Goal: Transaction & Acquisition: Register for event/course

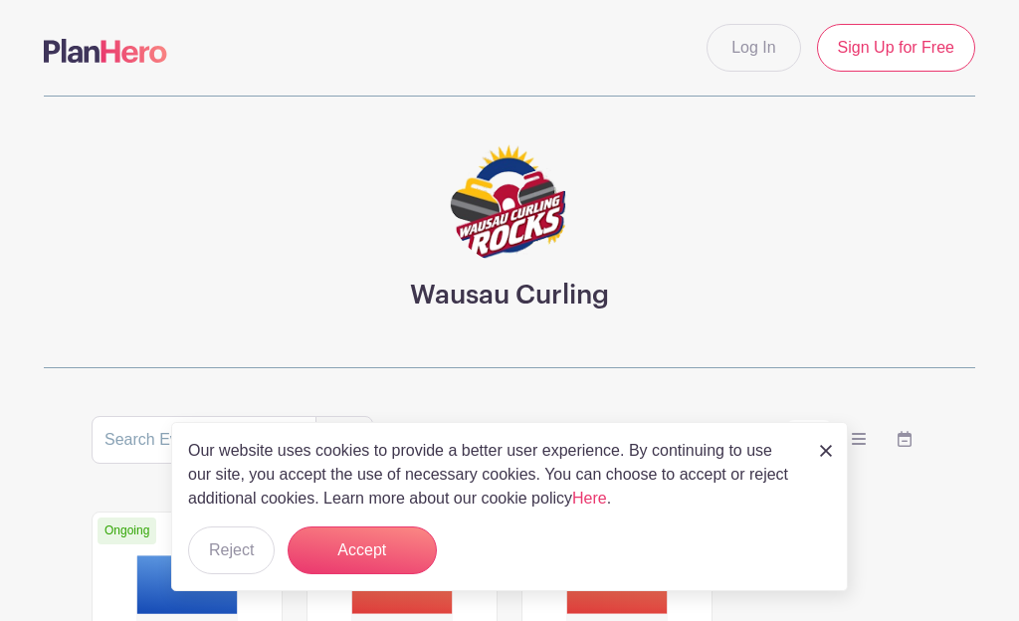
click at [909, 34] on link "Sign Up for Free" at bounding box center [896, 48] width 158 height 48
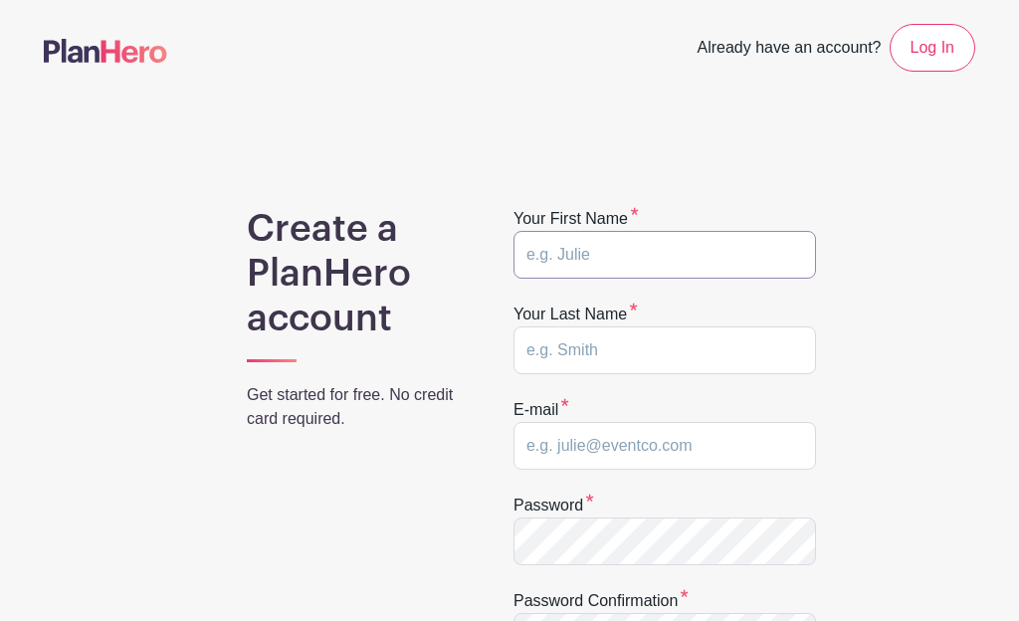
click at [661, 248] on input "text" at bounding box center [665, 255] width 303 height 48
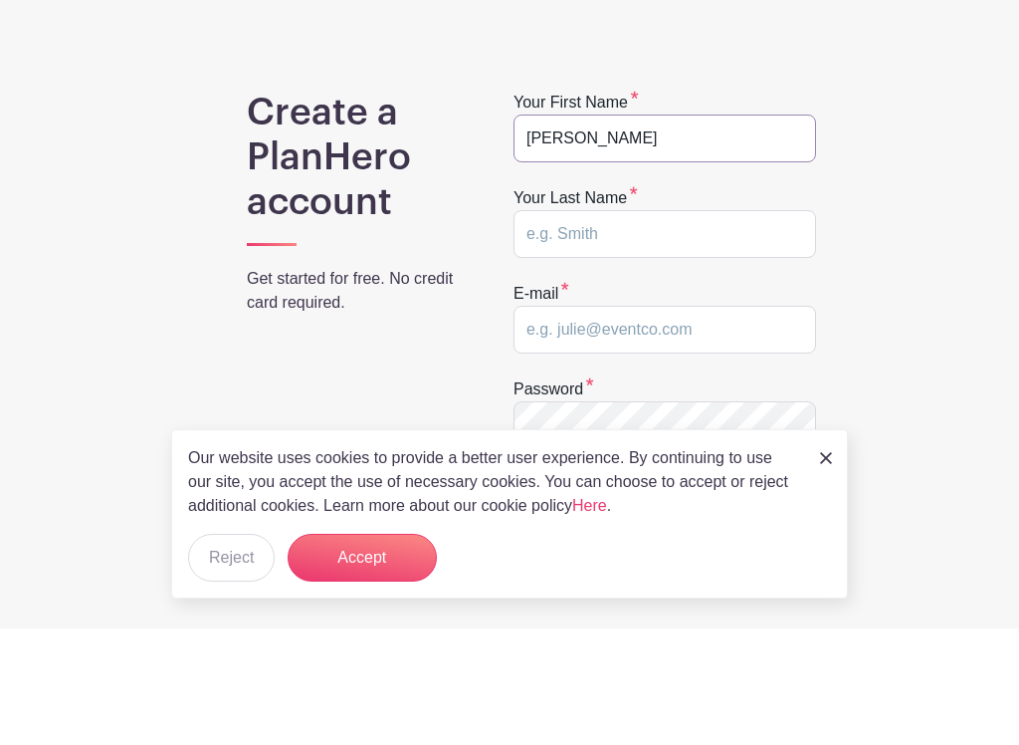
type input "Sharon"
click at [713, 326] on input "text" at bounding box center [665, 350] width 303 height 48
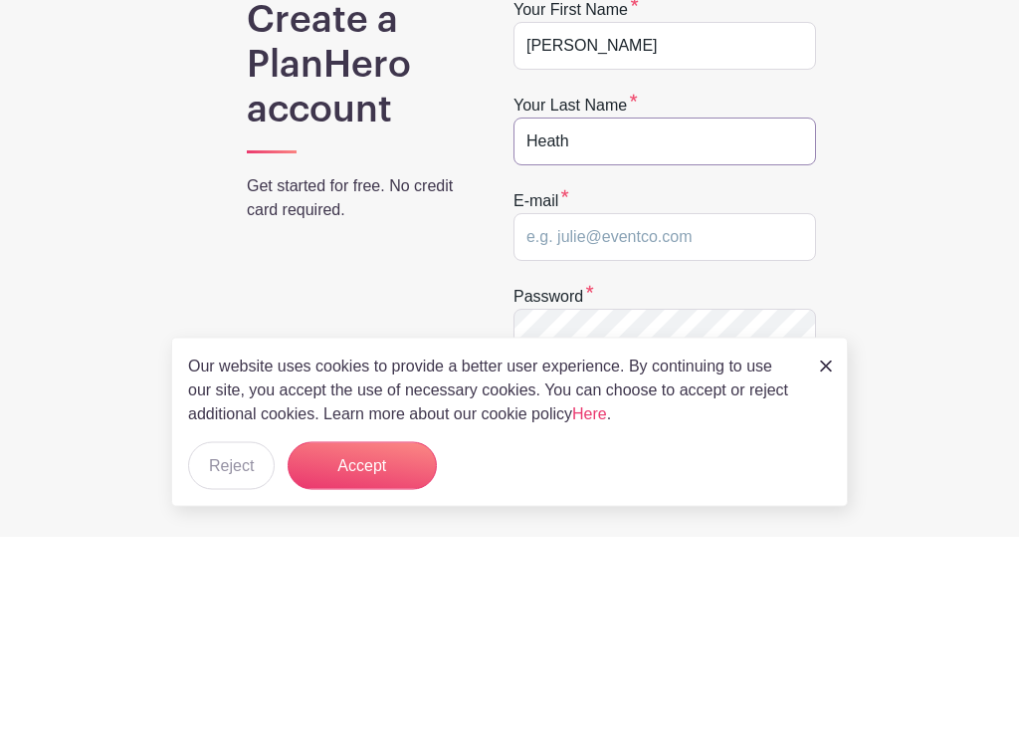
type input "Heath"
click at [637, 422] on input "email" at bounding box center [665, 446] width 303 height 48
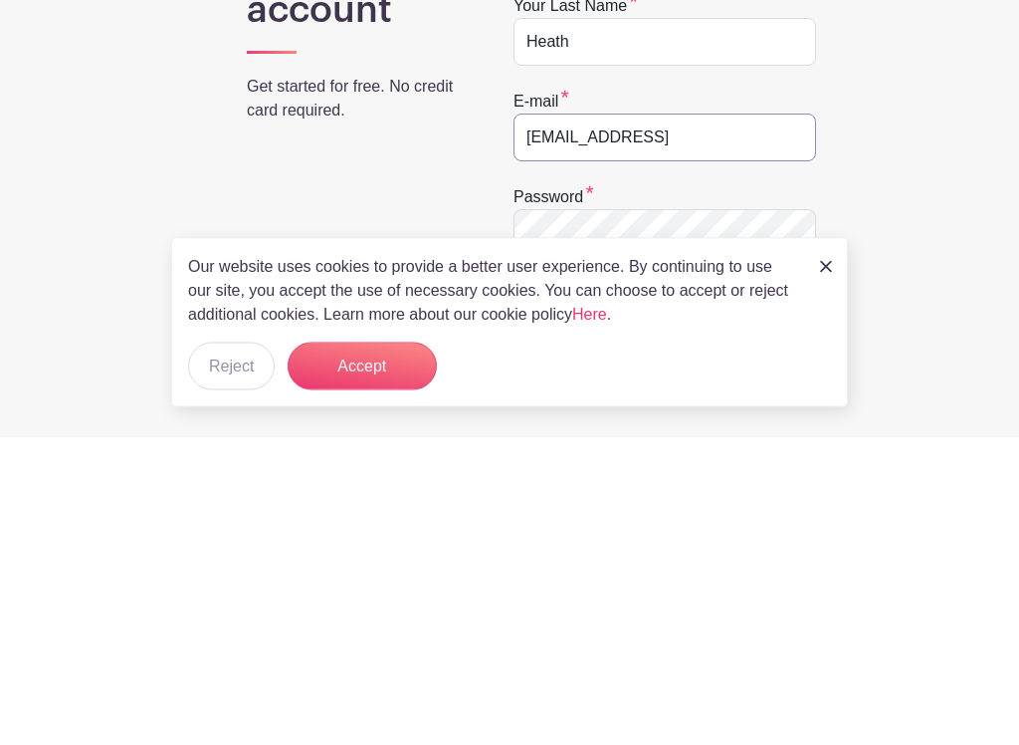
type input "Sharonheath1219@icloud"
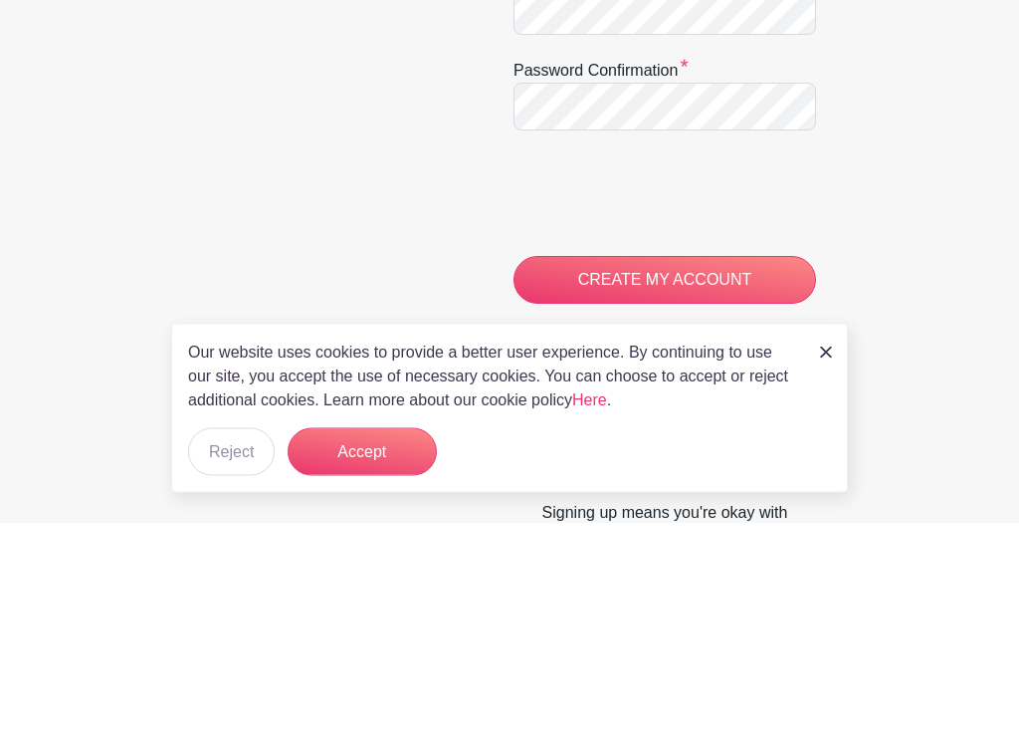
scroll to position [483, 0]
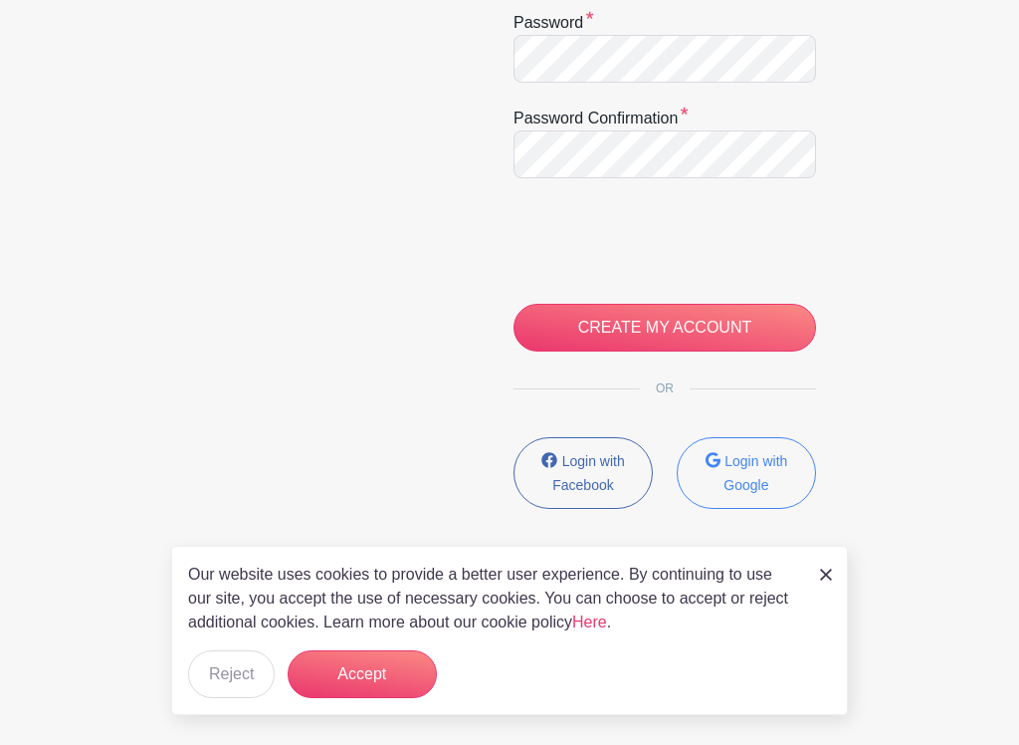
click at [590, 472] on button "Login with Facebook" at bounding box center [583, 473] width 139 height 72
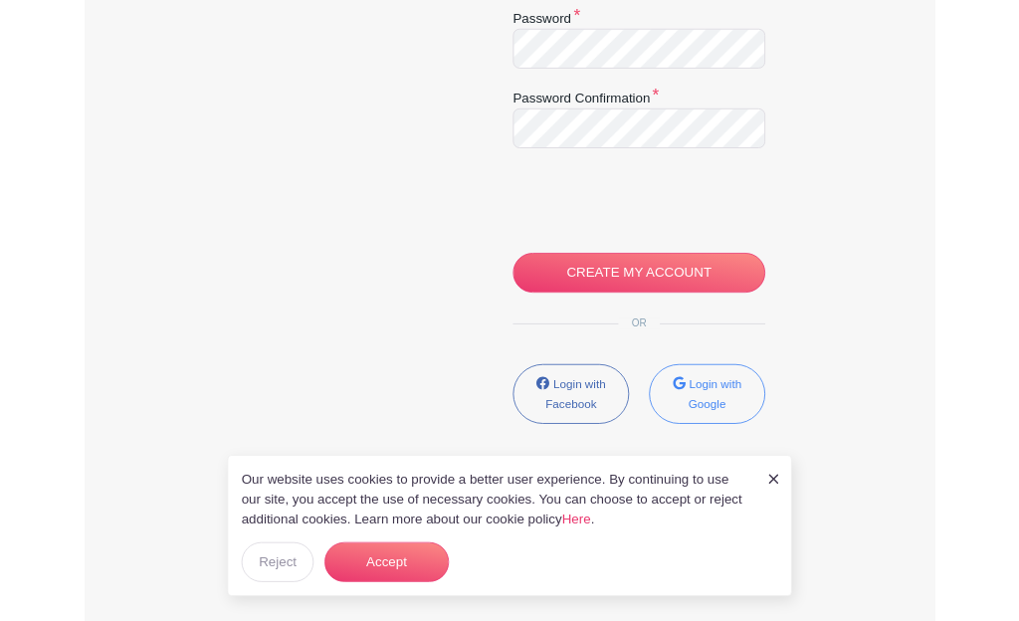
scroll to position [606, 0]
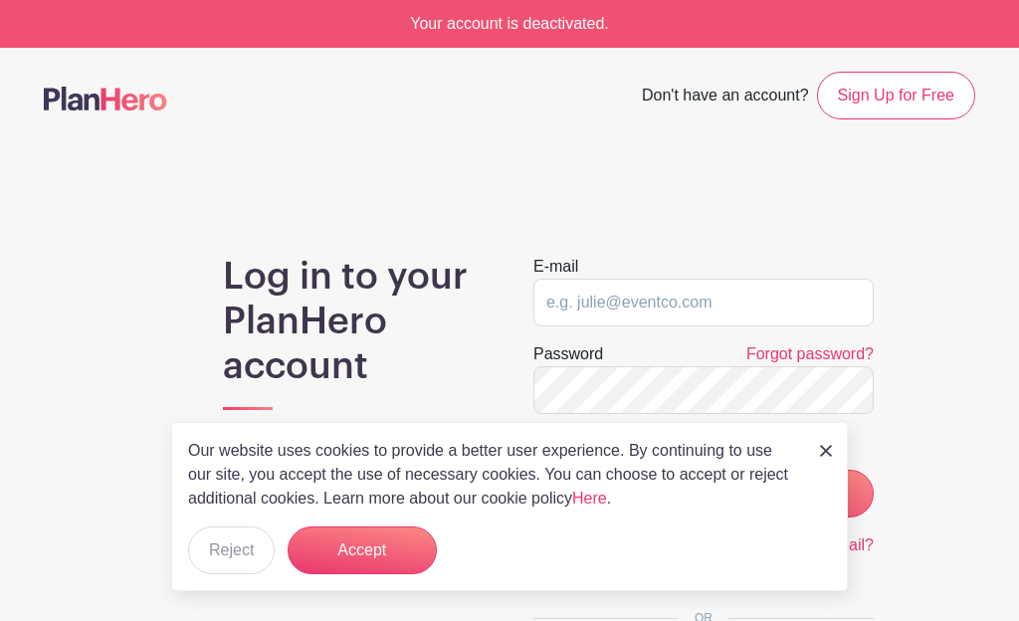
click at [926, 93] on link "Sign Up for Free" at bounding box center [896, 96] width 158 height 48
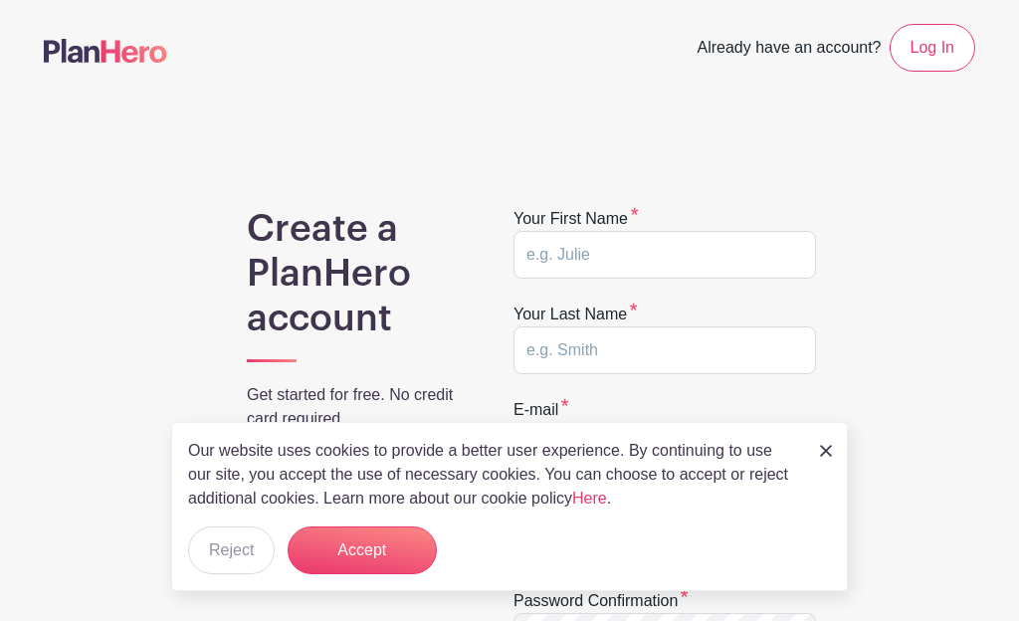
click at [376, 560] on button "Accept" at bounding box center [362, 551] width 149 height 48
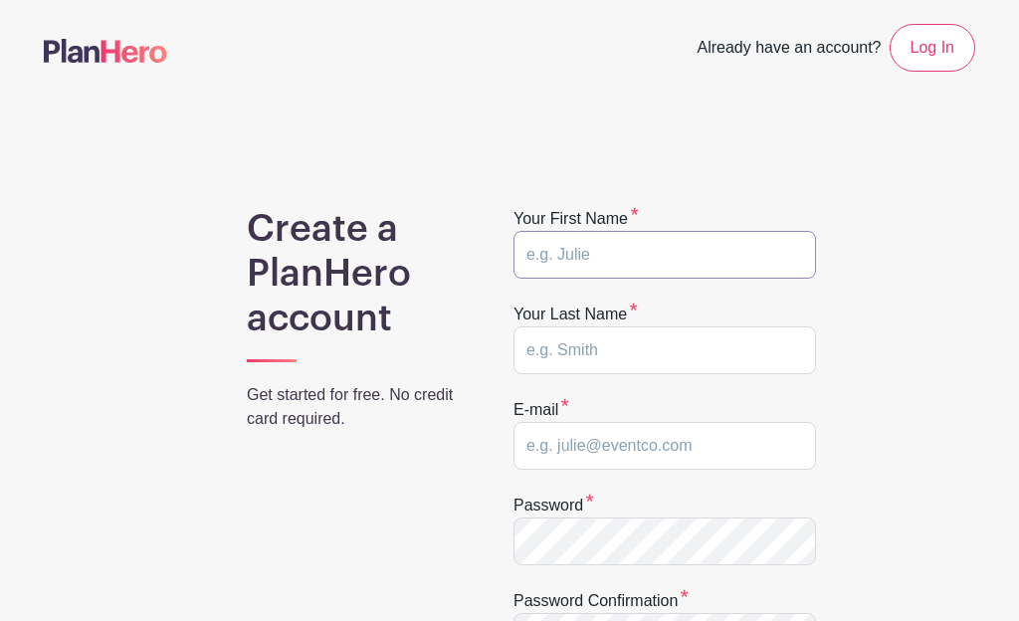
click at [641, 239] on input "text" at bounding box center [665, 255] width 303 height 48
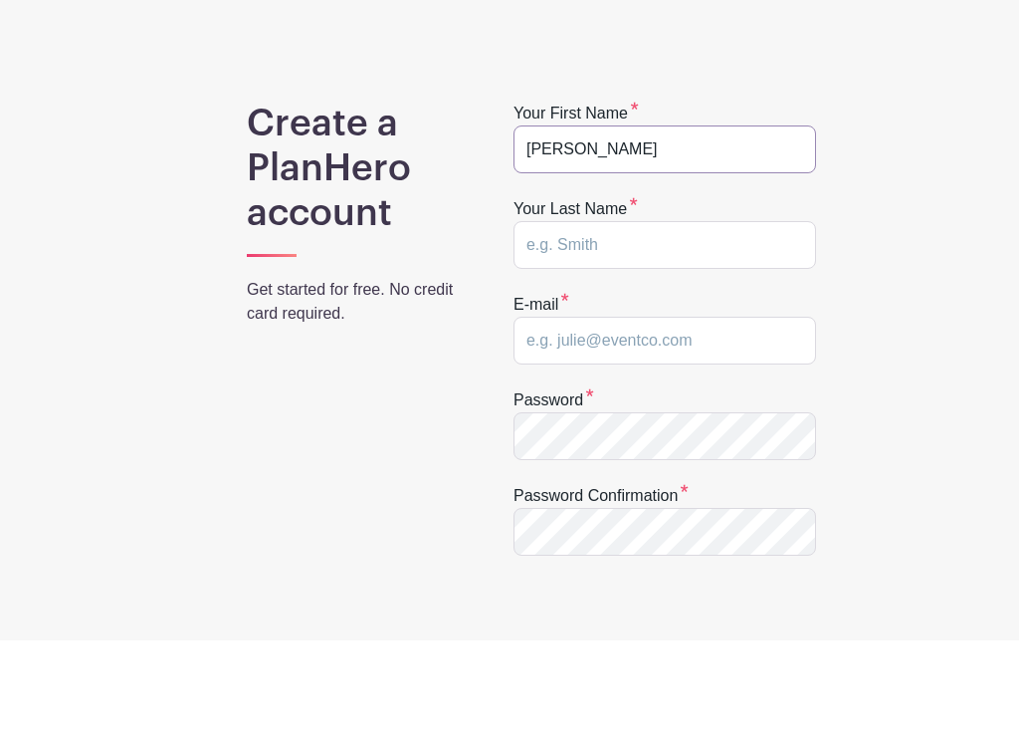
type input "[PERSON_NAME]"
click at [731, 326] on input "text" at bounding box center [665, 350] width 303 height 48
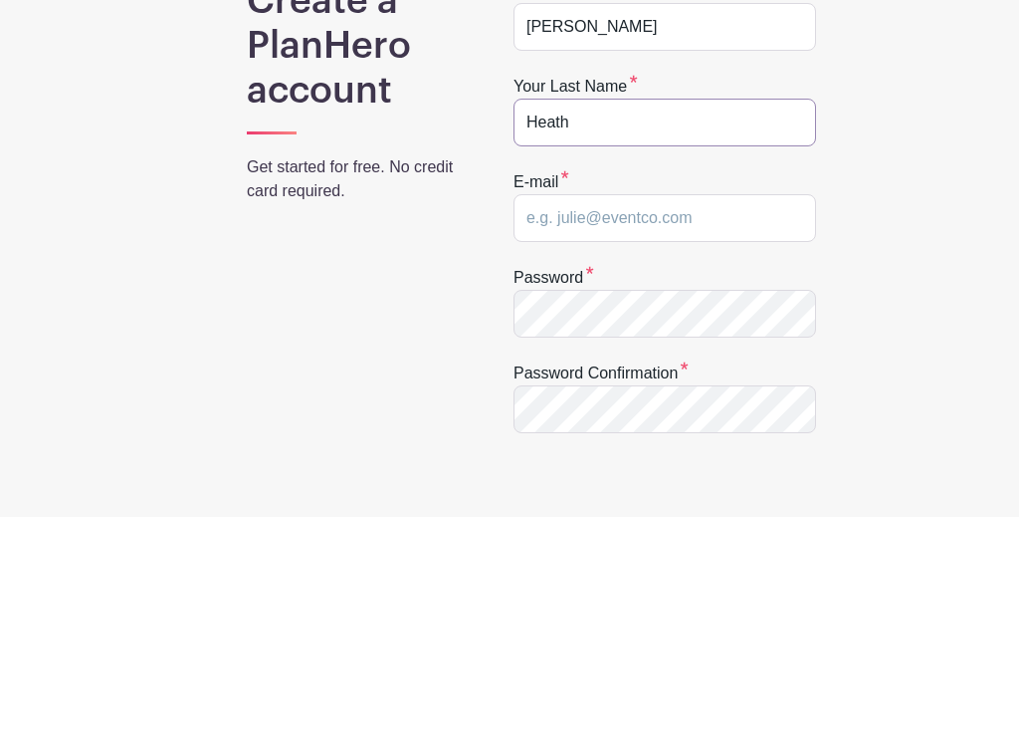
type input "Heath"
click at [611, 422] on input "email" at bounding box center [665, 446] width 303 height 48
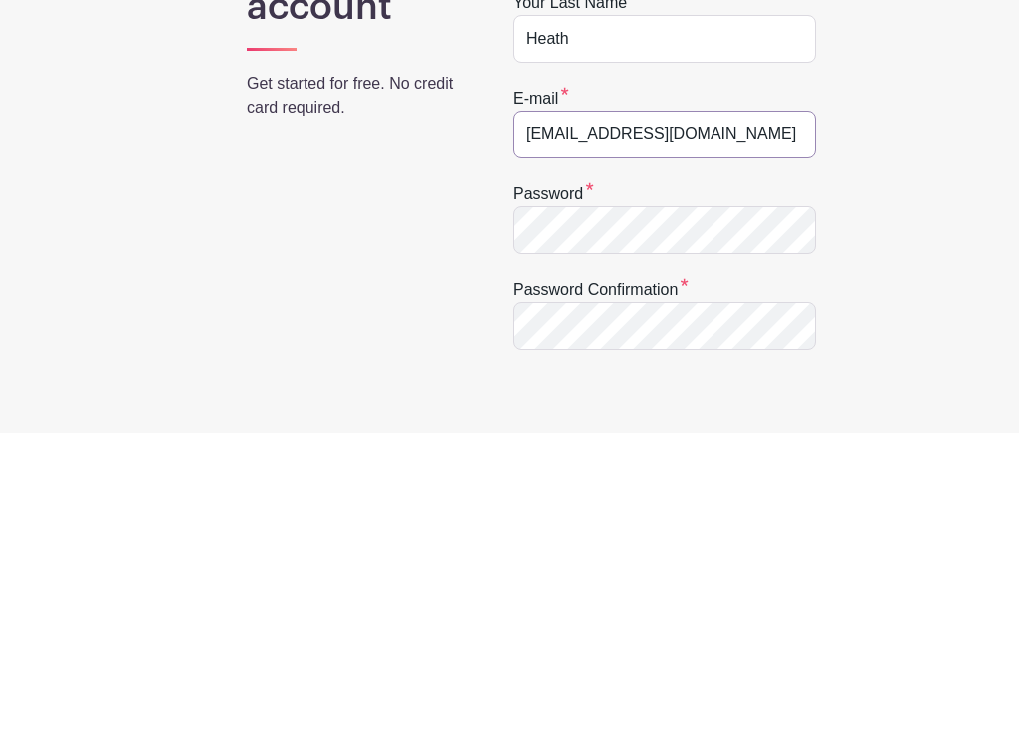
type input "Sharonheath1219@icloud.com"
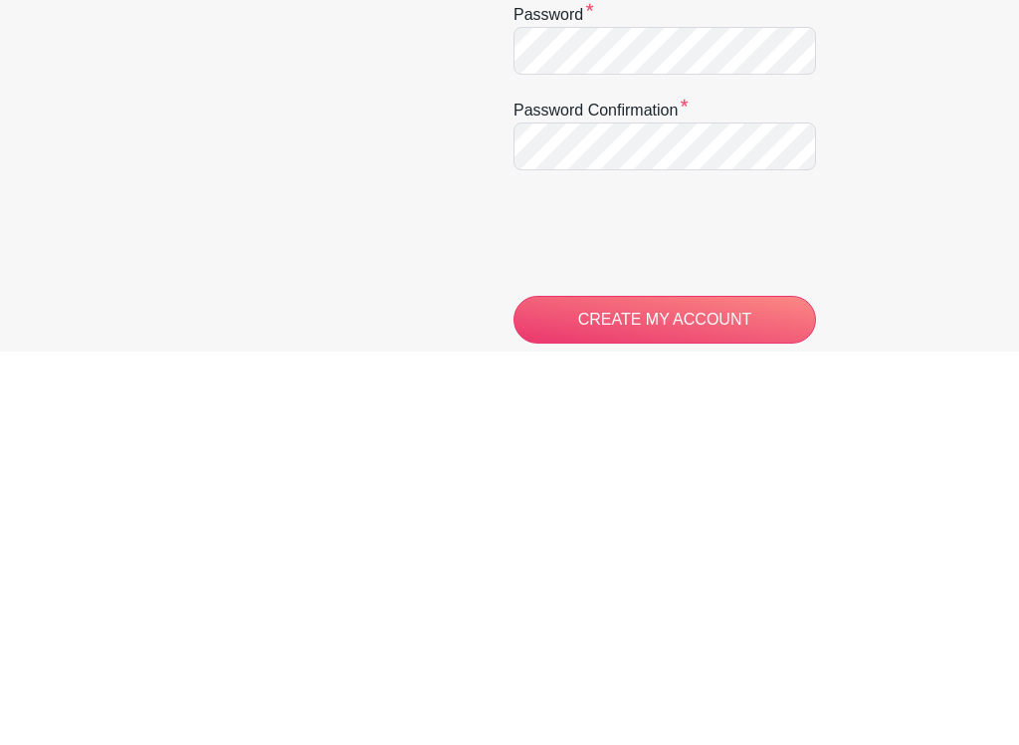
scroll to position [483, 0]
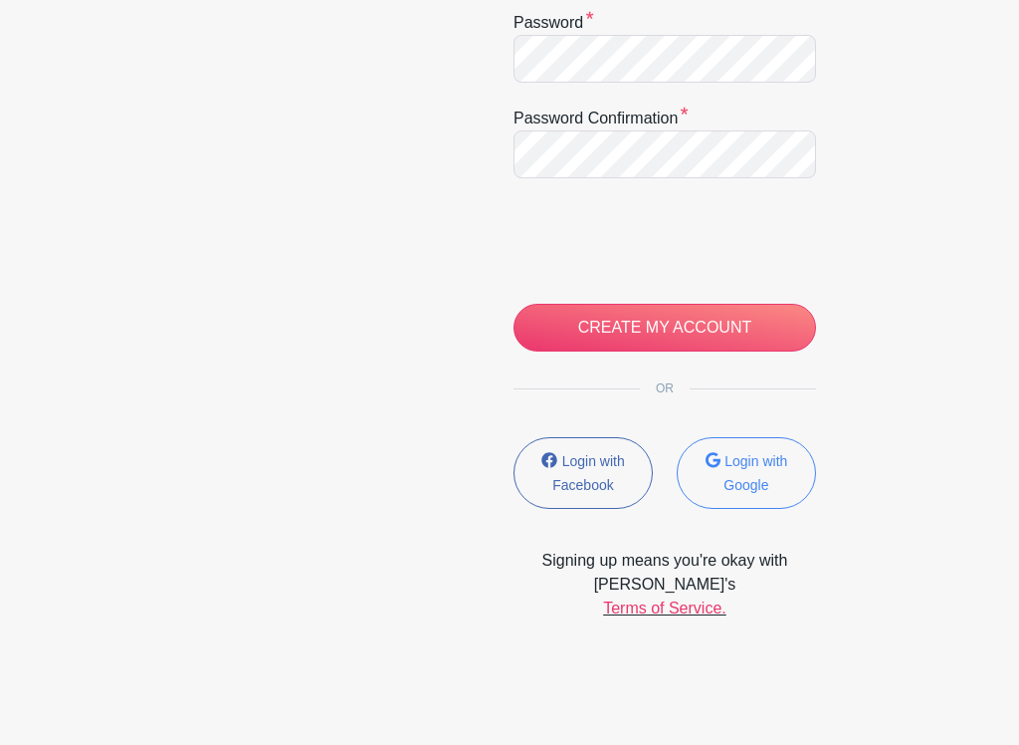
click at [752, 324] on input "CREATE MY ACCOUNT" at bounding box center [665, 328] width 303 height 48
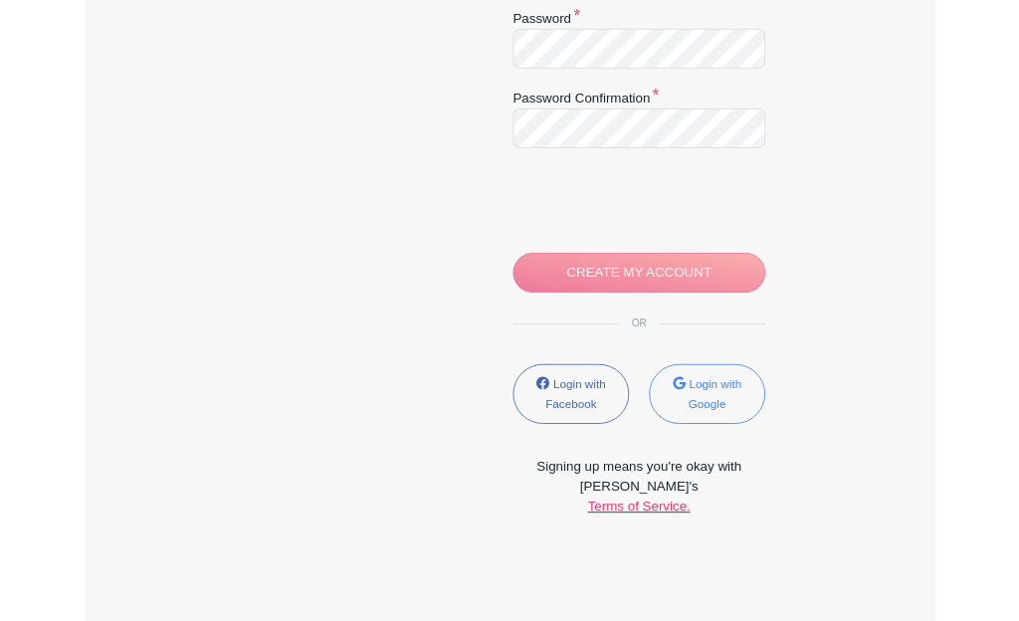
scroll to position [606, 0]
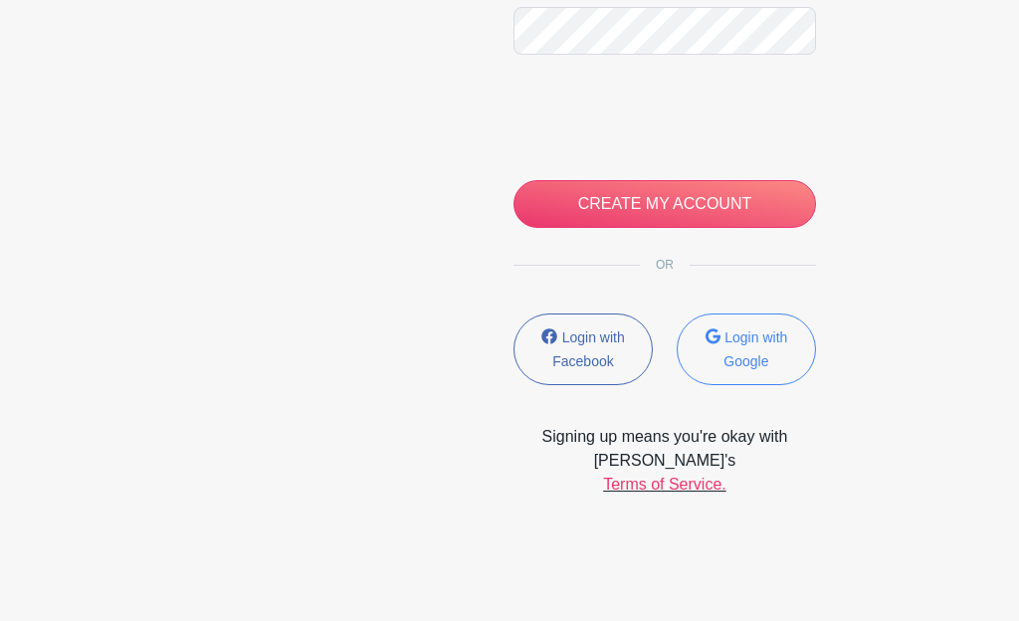
click at [755, 340] on small "Login with Google" at bounding box center [756, 349] width 64 height 40
click at [584, 354] on small "Login with Facebook" at bounding box center [588, 349] width 72 height 40
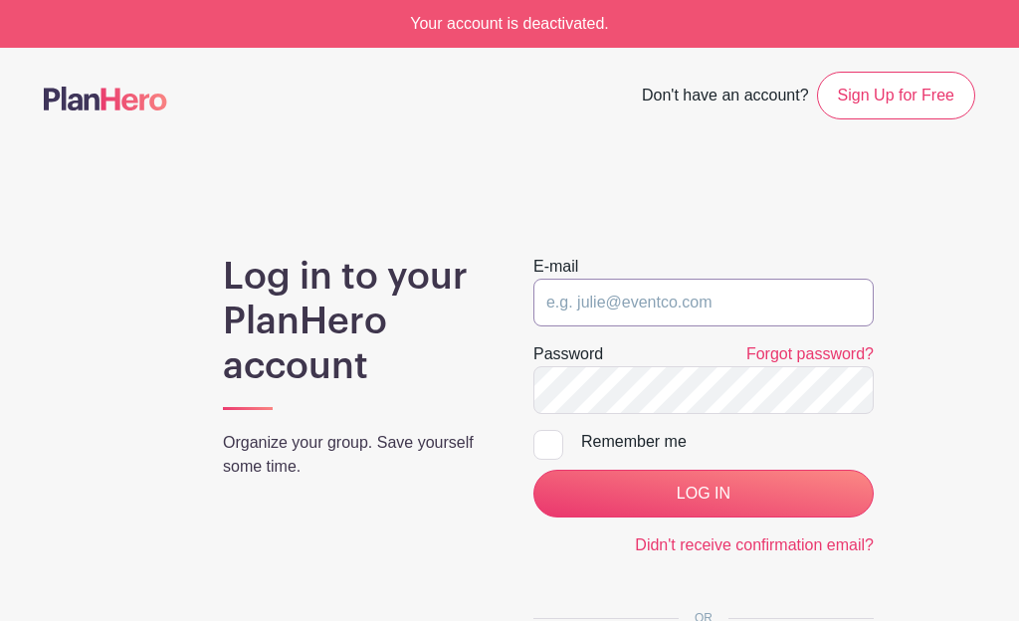
click at [786, 285] on input "email" at bounding box center [704, 303] width 340 height 48
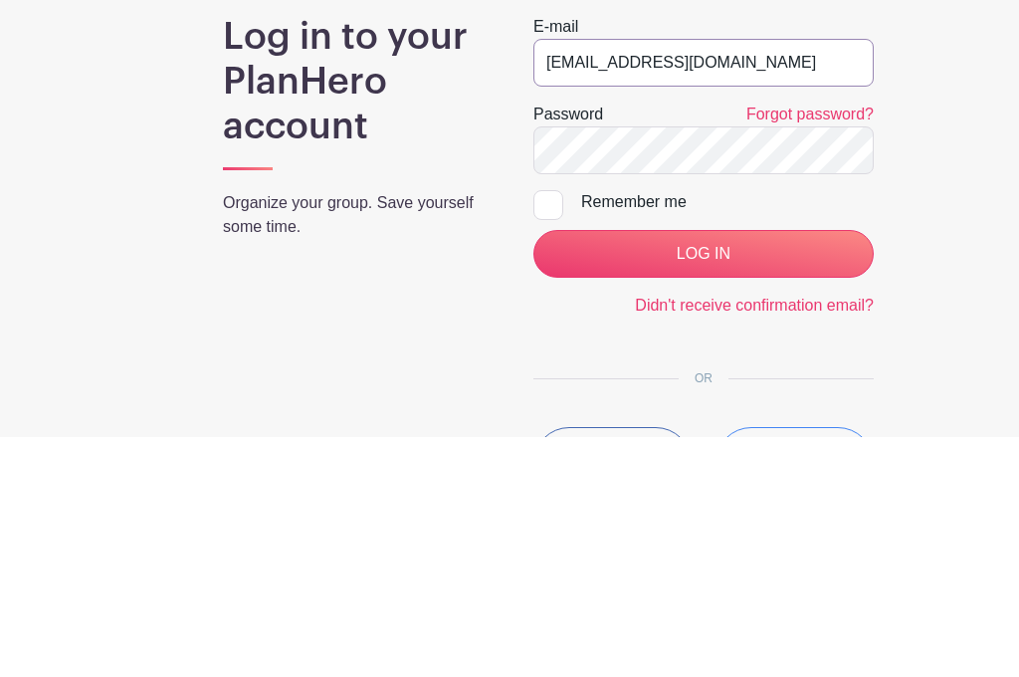
type input "[EMAIL_ADDRESS][DOMAIN_NAME]"
click at [567, 430] on label "Remember me" at bounding box center [704, 442] width 340 height 24
click at [546, 430] on input "Remember me" at bounding box center [540, 436] width 13 height 13
checkbox input "true"
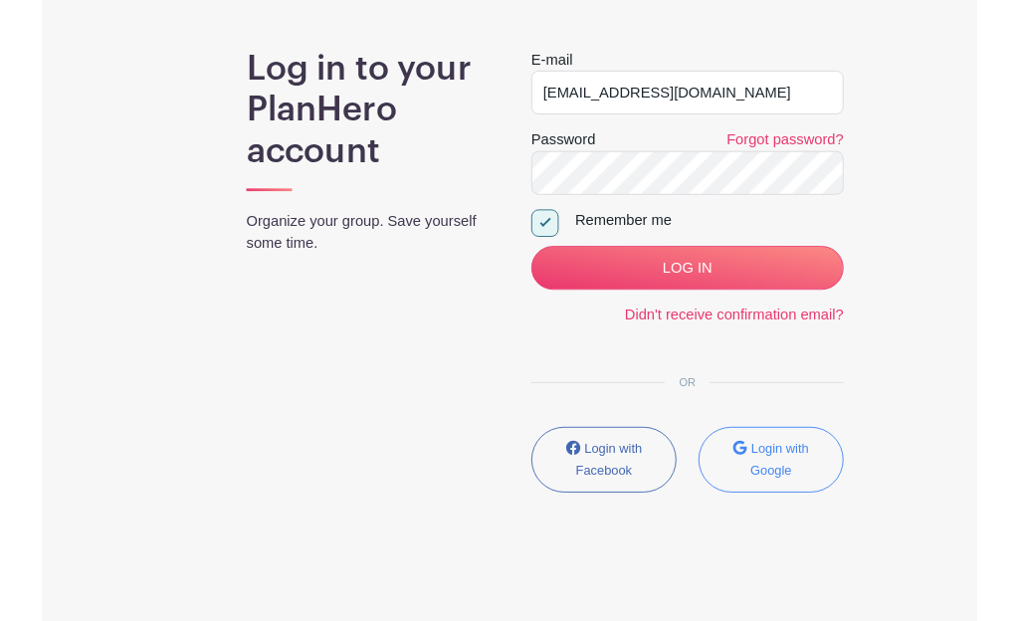
scroll to position [258, 0]
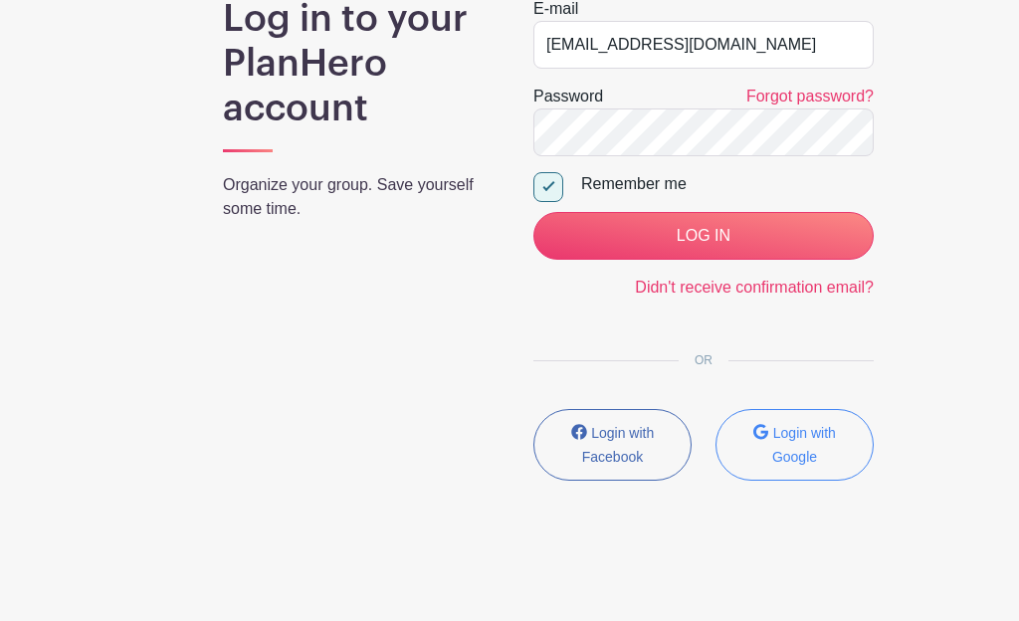
click at [781, 222] on input "LOG IN" at bounding box center [704, 236] width 340 height 48
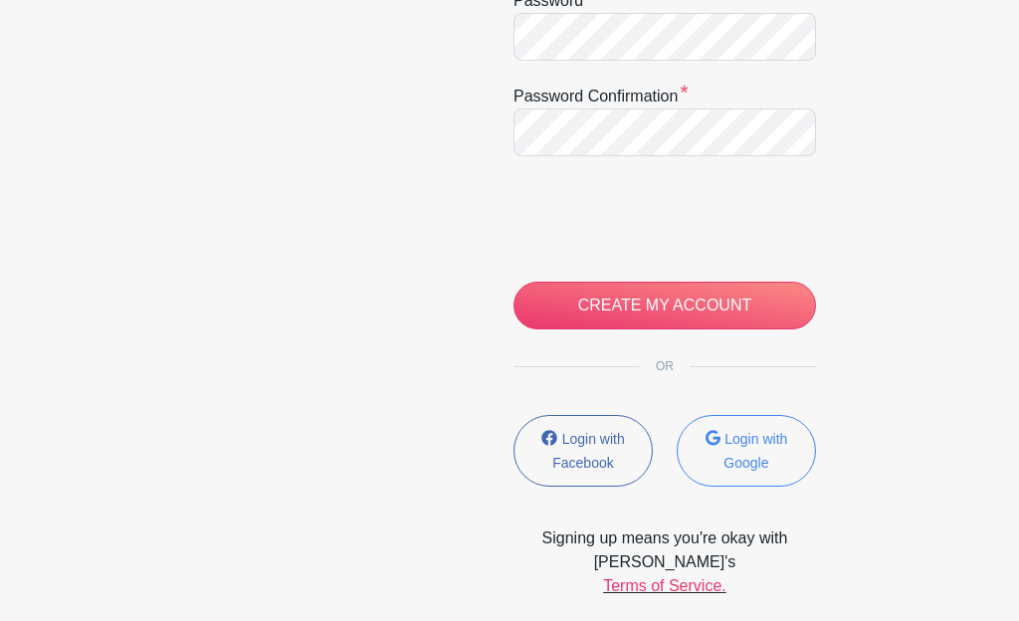
scroll to position [505, 0]
